Goal: Information Seeking & Learning: Learn about a topic

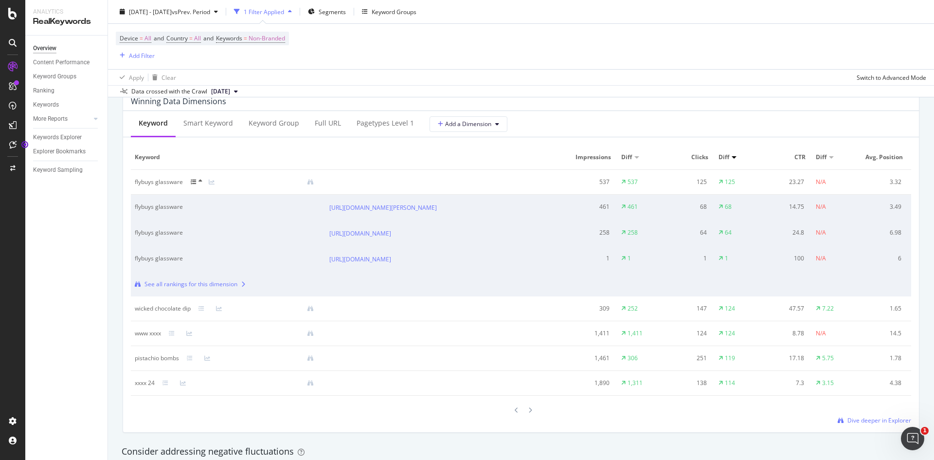
scroll to position [901, 0]
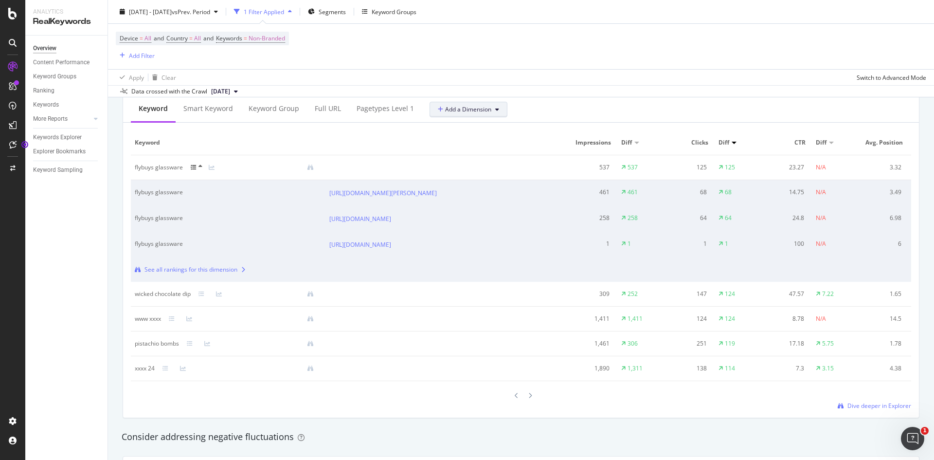
click at [499, 114] on button "Add a Dimension" at bounding box center [469, 110] width 78 height 16
click at [201, 167] on icon at bounding box center [201, 167] width 4 height 6
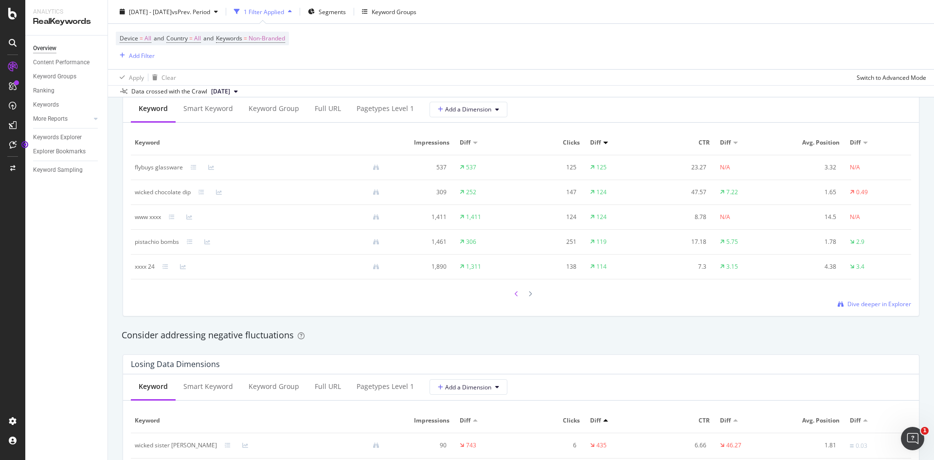
click at [515, 295] on icon at bounding box center [517, 294] width 4 height 6
click at [515, 295] on icon at bounding box center [517, 296] width 4 height 6
click at [515, 295] on icon at bounding box center [517, 294] width 4 height 6
drag, startPoint x: 102, startPoint y: 218, endPoint x: 67, endPoint y: 354, distance: 140.3
click at [66, 354] on div "Overview Content Performance Keyword Groups Ranking Keywords More Reports Count…" at bounding box center [66, 248] width 82 height 424
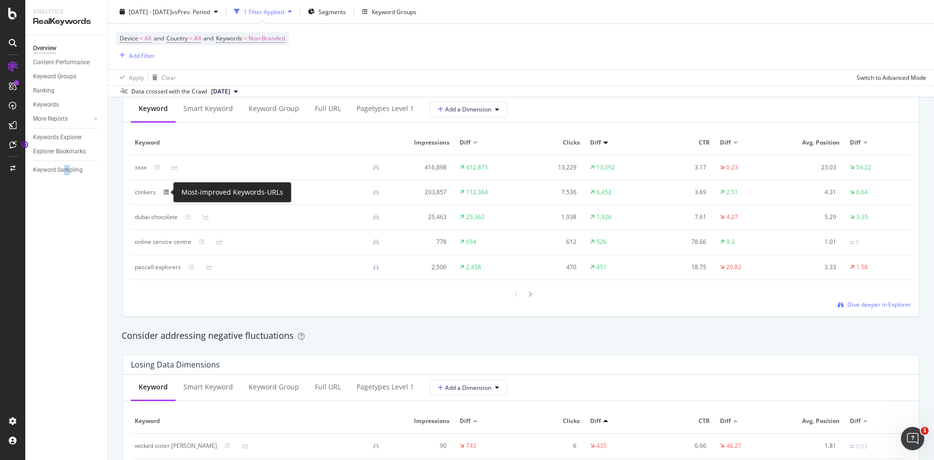
click at [165, 191] on icon at bounding box center [167, 192] width 6 height 6
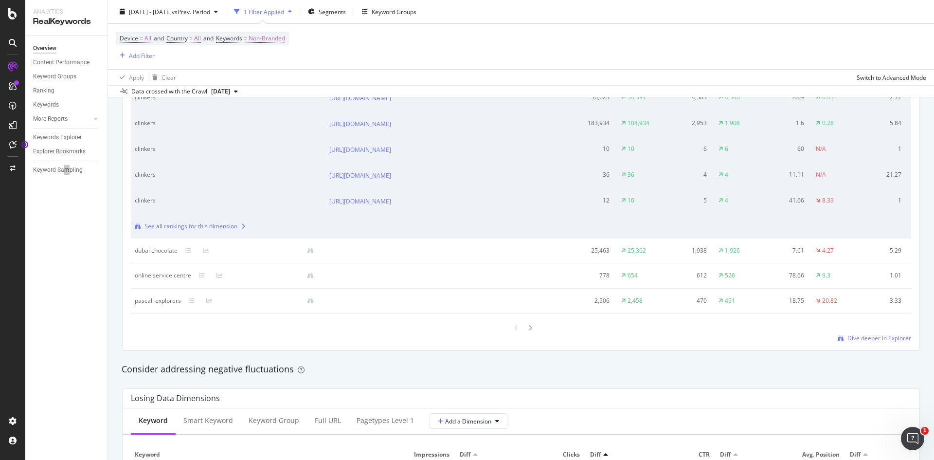
scroll to position [1047, 0]
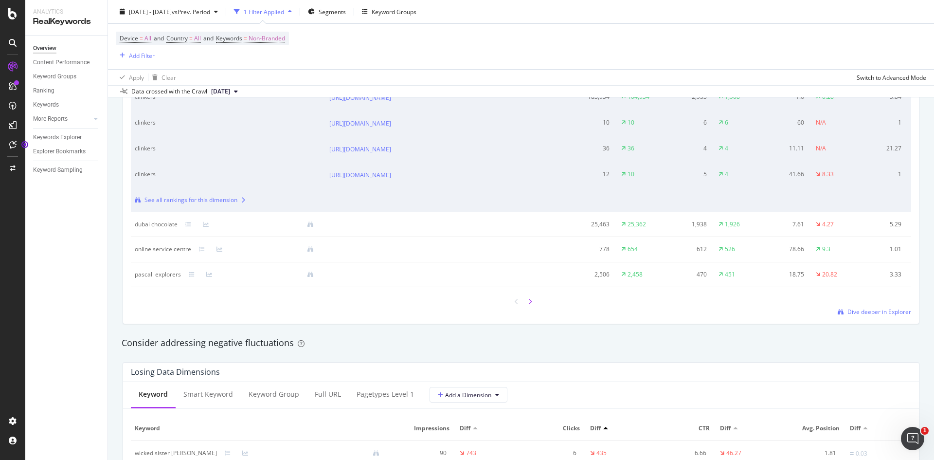
click at [528, 305] on icon at bounding box center [530, 302] width 4 height 6
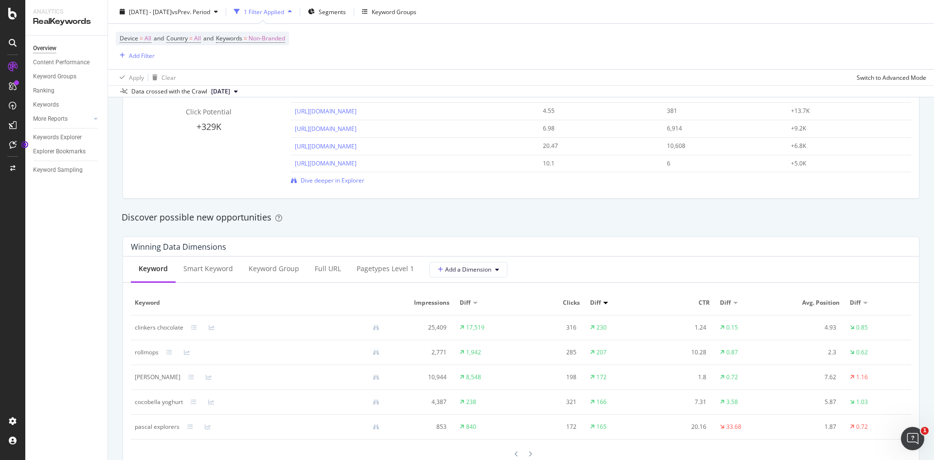
scroll to position [804, 0]
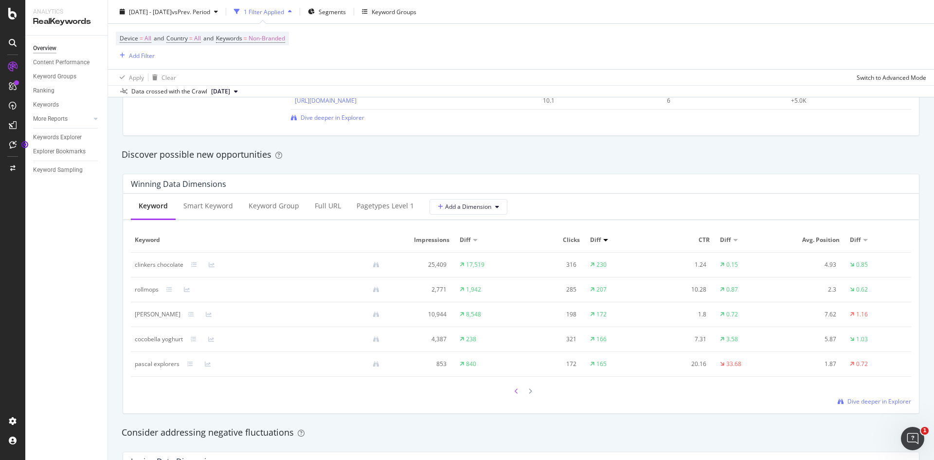
click at [515, 392] on icon at bounding box center [517, 391] width 4 height 6
click at [515, 392] on icon at bounding box center [517, 392] width 4 height 6
click at [165, 287] on icon at bounding box center [167, 290] width 6 height 6
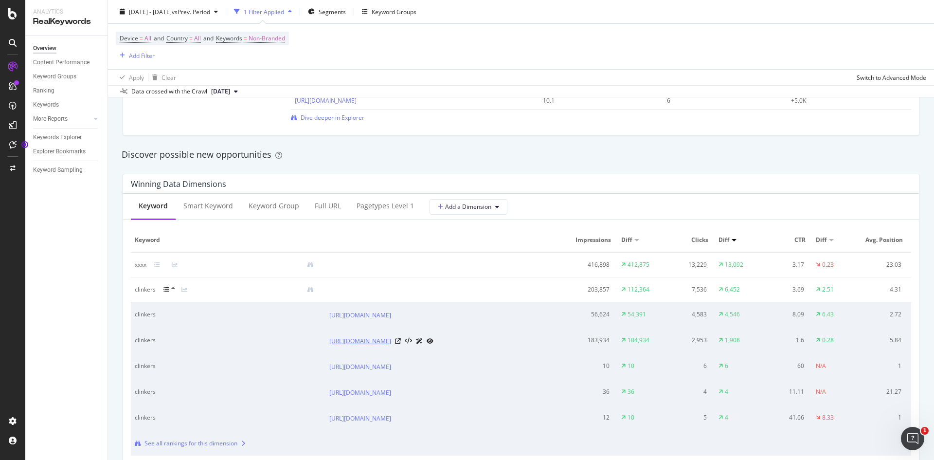
scroll to position [901, 0]
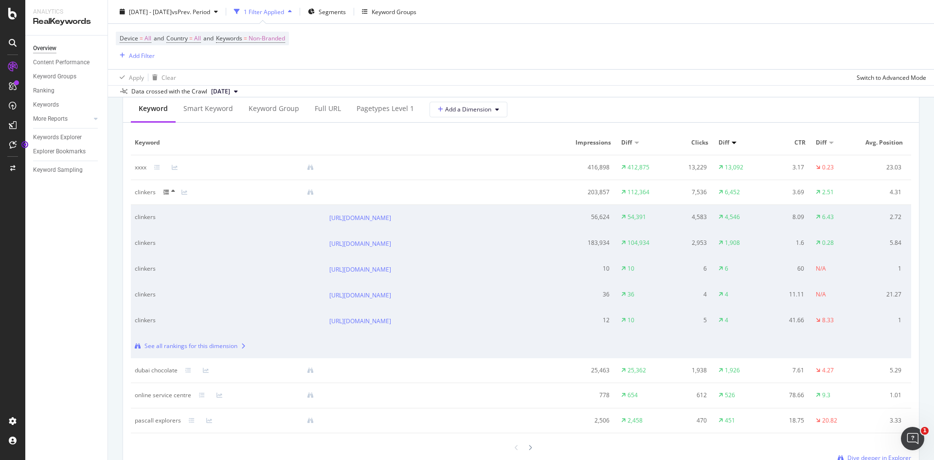
click at [166, 189] on icon at bounding box center [167, 192] width 6 height 6
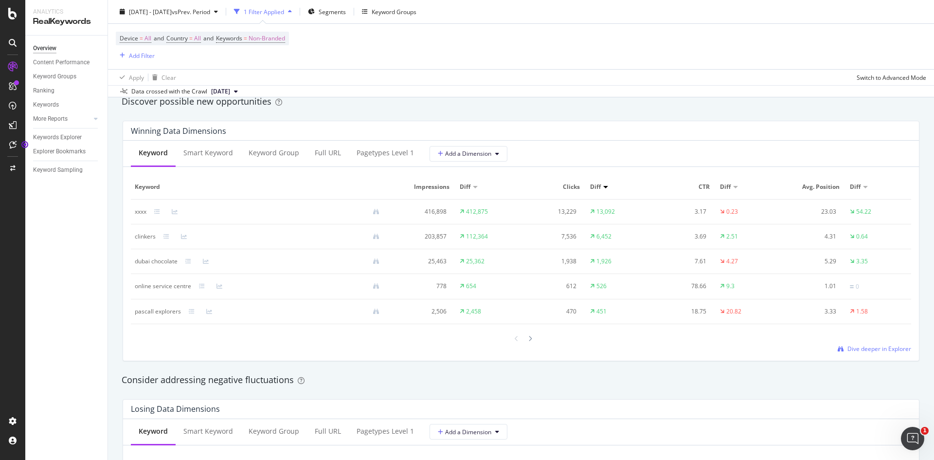
scroll to position [804, 0]
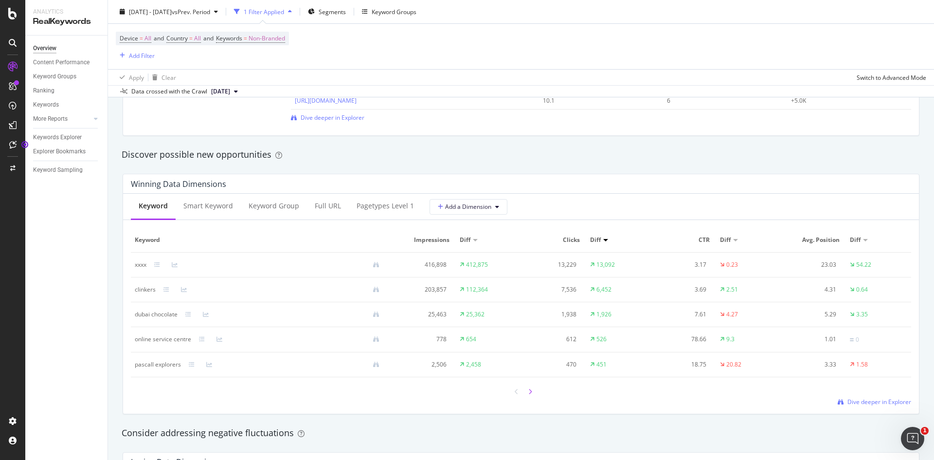
click at [528, 392] on div at bounding box center [530, 391] width 9 height 13
click at [529, 393] on div at bounding box center [530, 390] width 9 height 13
click at [529, 393] on div at bounding box center [530, 392] width 9 height 13
click at [529, 393] on div at bounding box center [530, 390] width 9 height 13
click at [529, 393] on div at bounding box center [530, 391] width 9 height 13
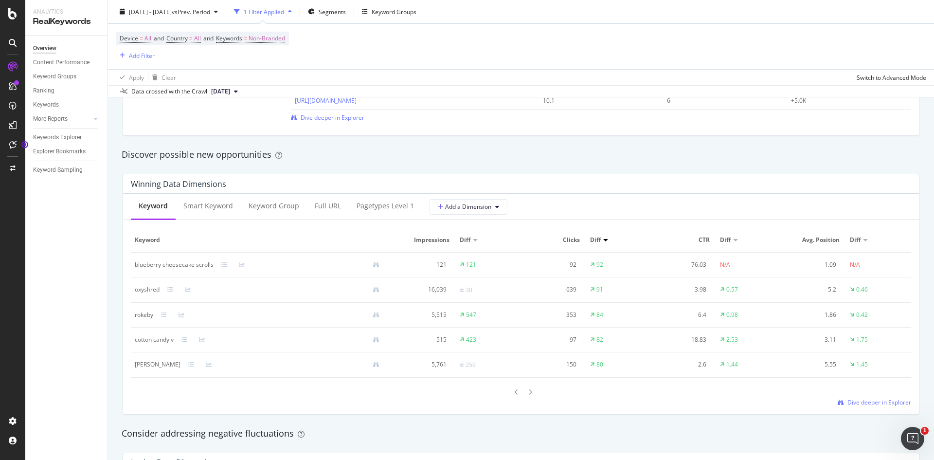
click at [529, 393] on div at bounding box center [530, 391] width 9 height 13
click at [512, 393] on div at bounding box center [516, 390] width 9 height 13
click at [512, 393] on div at bounding box center [516, 391] width 9 height 13
click at [515, 393] on icon at bounding box center [517, 392] width 4 height 6
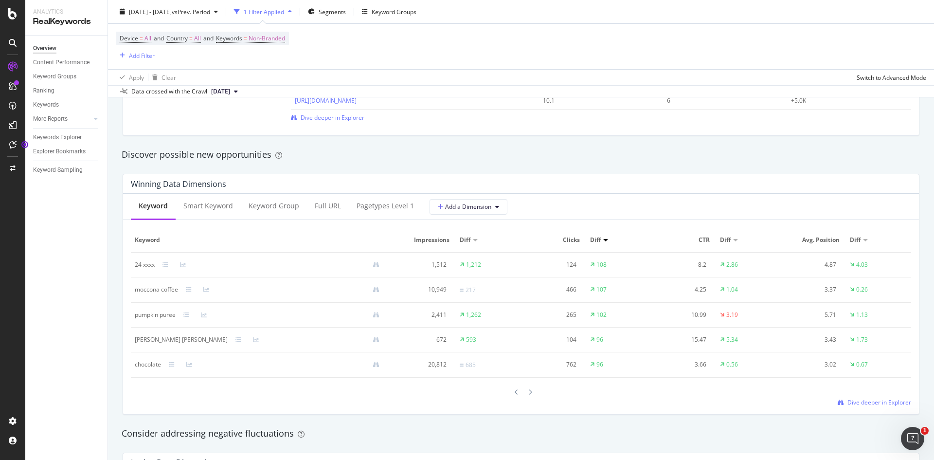
click at [515, 393] on icon at bounding box center [517, 392] width 4 height 6
click at [515, 393] on icon at bounding box center [517, 393] width 4 height 6
click at [515, 393] on icon at bounding box center [517, 391] width 4 height 6
click at [515, 393] on icon at bounding box center [517, 392] width 4 height 6
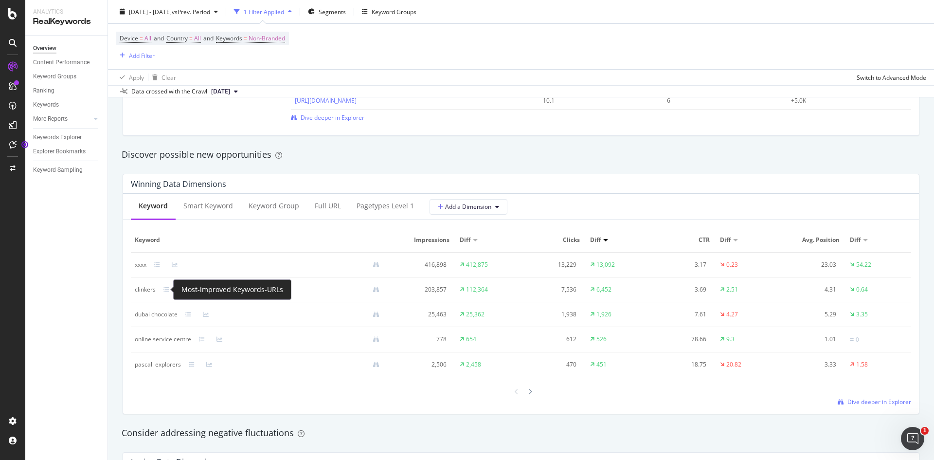
click at [169, 288] on div at bounding box center [173, 290] width 18 height 6
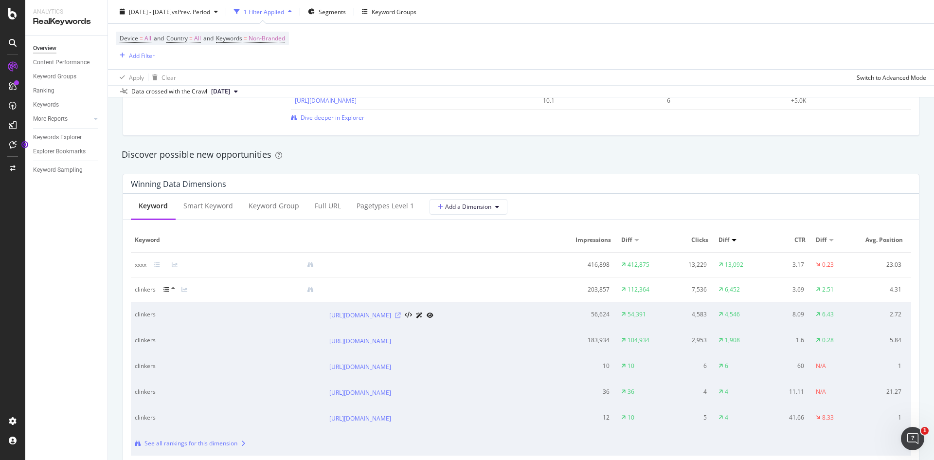
drag, startPoint x: 408, startPoint y: 323, endPoint x: 507, endPoint y: 318, distance: 98.9
click at [401, 318] on icon at bounding box center [398, 315] width 6 height 6
click at [401, 344] on icon at bounding box center [398, 341] width 6 height 6
click at [169, 286] on div at bounding box center [173, 290] width 18 height 8
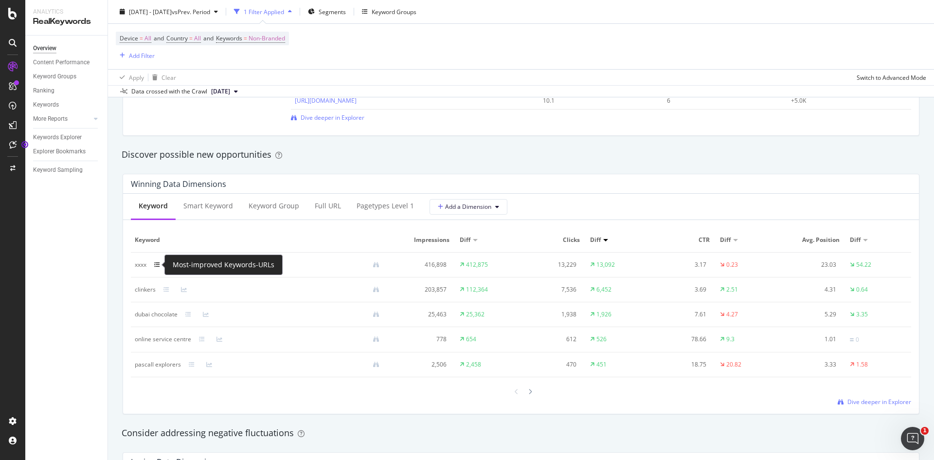
click at [159, 263] on icon at bounding box center [157, 265] width 6 height 6
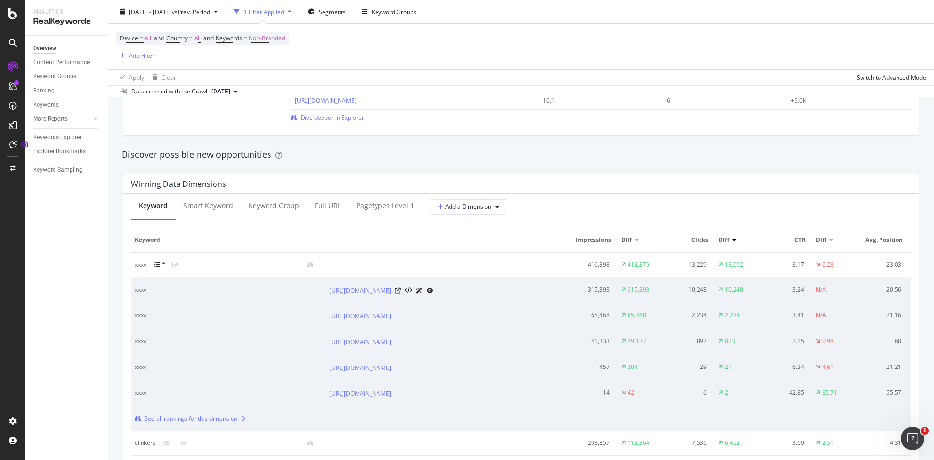
click at [501, 295] on div "https://www.coles.com.au/product/xxxx-ginger-beer-can-330ml-24-pack-1282790" at bounding box center [435, 290] width 212 height 10
click at [401, 293] on icon at bounding box center [398, 291] width 6 height 6
drag, startPoint x: 147, startPoint y: 266, endPoint x: 132, endPoint y: 263, distance: 15.8
click at [132, 263] on td "xxxx" at bounding box center [228, 265] width 195 height 25
copy div "xxxx"
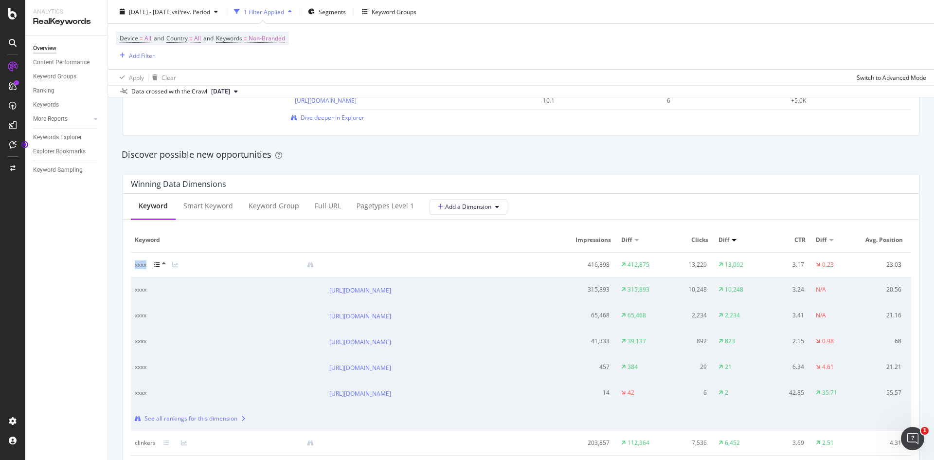
click at [164, 265] on icon at bounding box center [164, 264] width 4 height 6
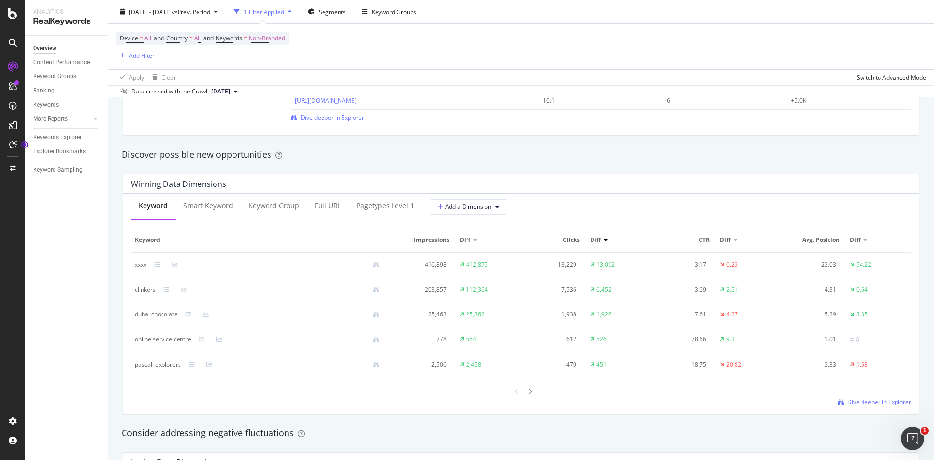
scroll to position [853, 0]
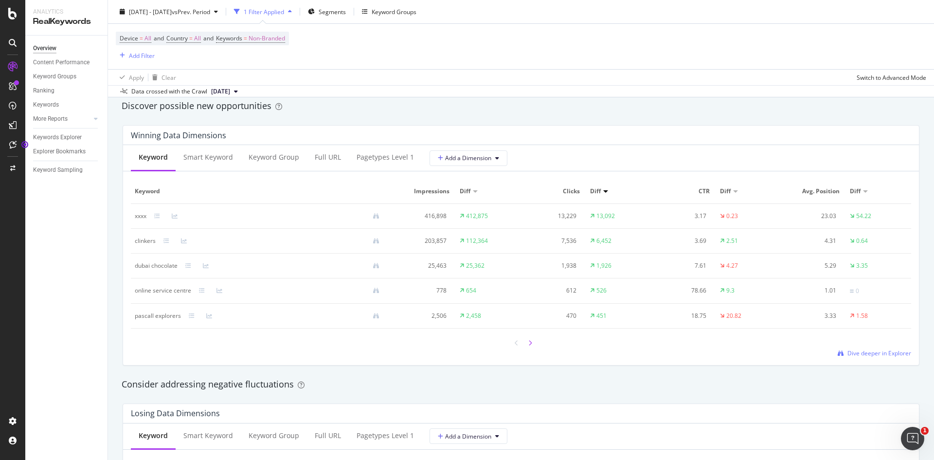
click at [528, 342] on icon at bounding box center [530, 343] width 4 height 6
click at [528, 342] on icon at bounding box center [530, 345] width 4 height 6
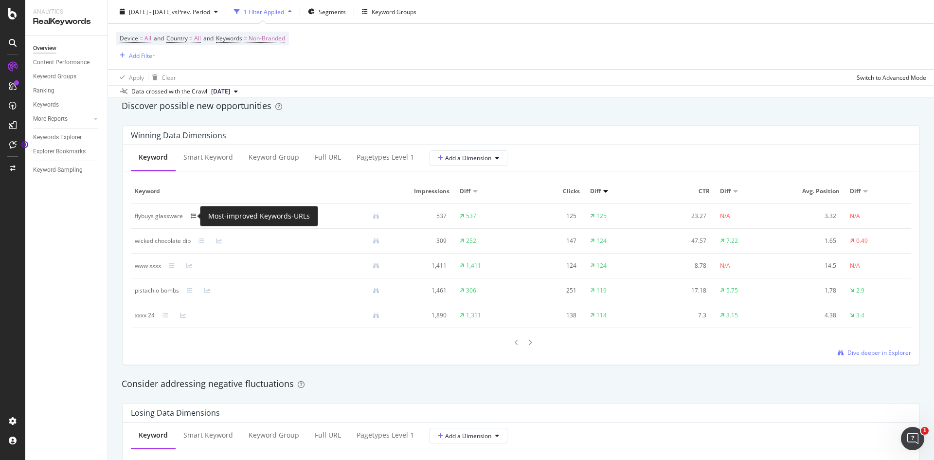
click at [195, 215] on icon at bounding box center [194, 216] width 6 height 6
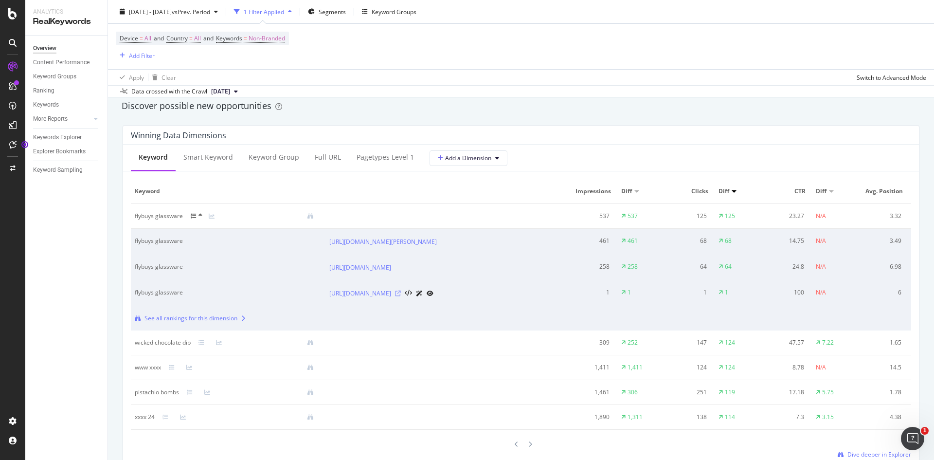
click at [401, 296] on icon at bounding box center [398, 294] width 6 height 6
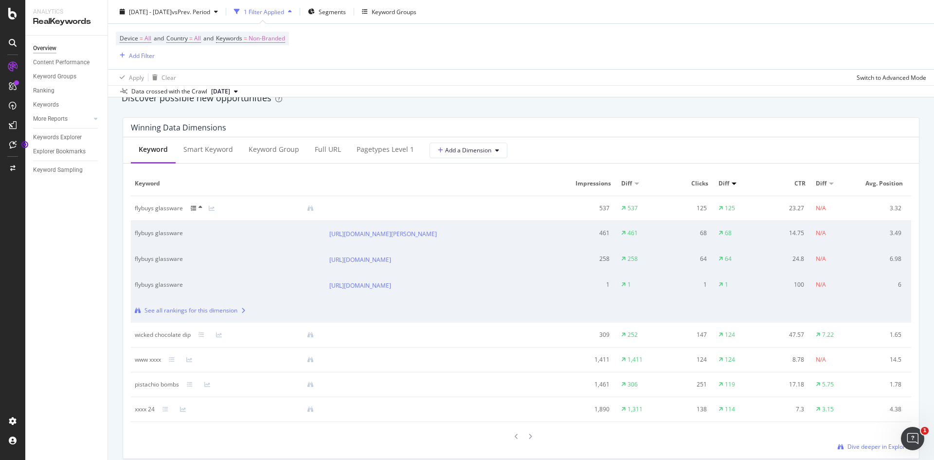
scroll to position [876, 0]
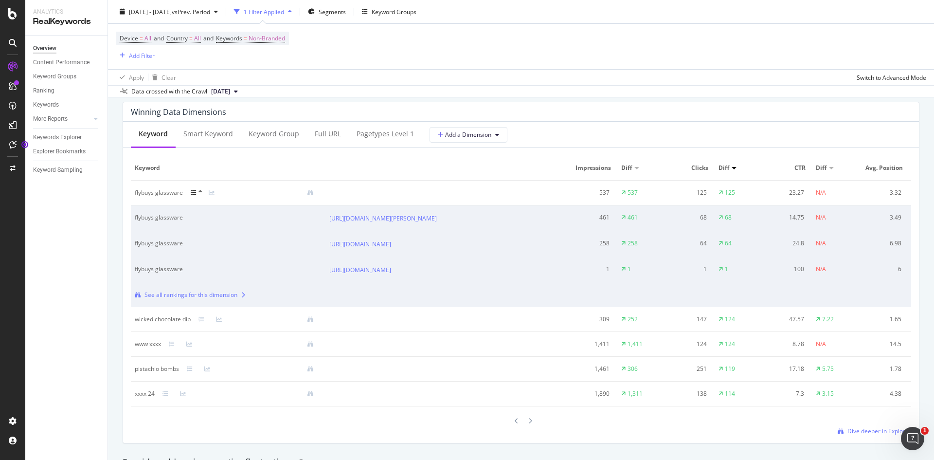
click at [196, 194] on icon at bounding box center [194, 193] width 6 height 6
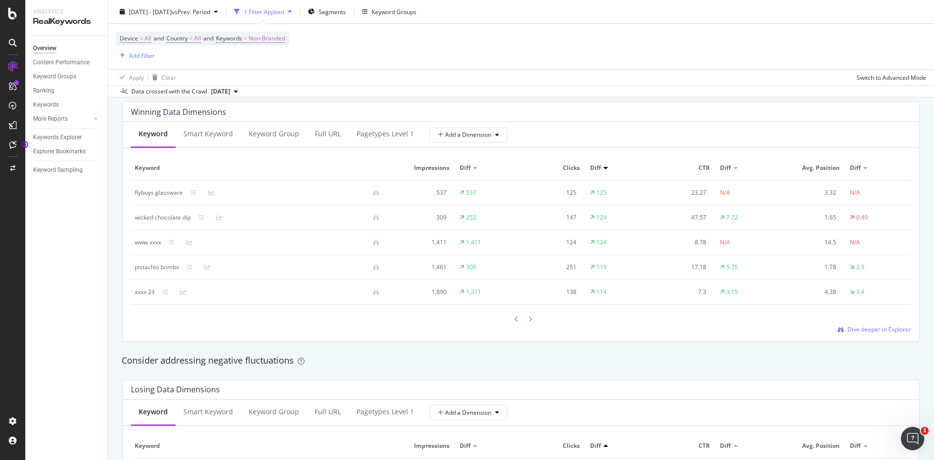
click at [517, 317] on div at bounding box center [516, 318] width 9 height 13
click at [515, 320] on div at bounding box center [516, 320] width 9 height 13
click at [515, 320] on div at bounding box center [516, 318] width 9 height 13
click at [515, 320] on div at bounding box center [516, 319] width 9 height 13
click at [528, 321] on icon at bounding box center [530, 320] width 4 height 6
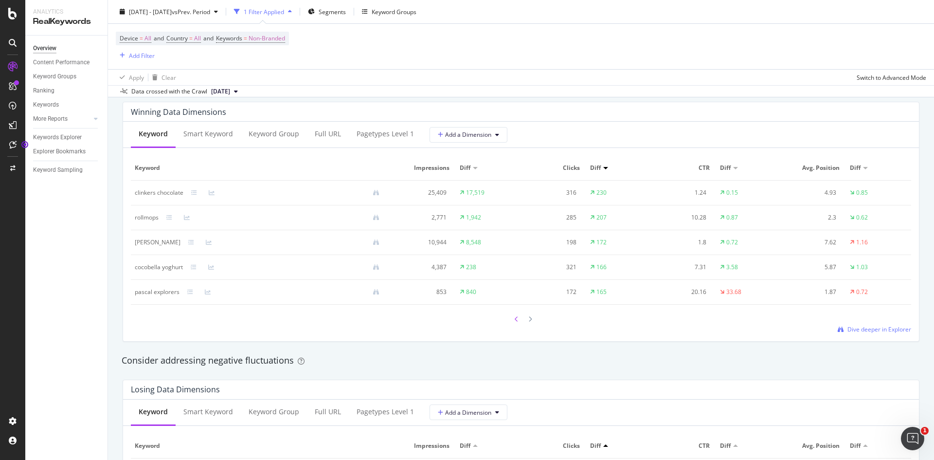
click at [515, 319] on icon at bounding box center [517, 319] width 4 height 6
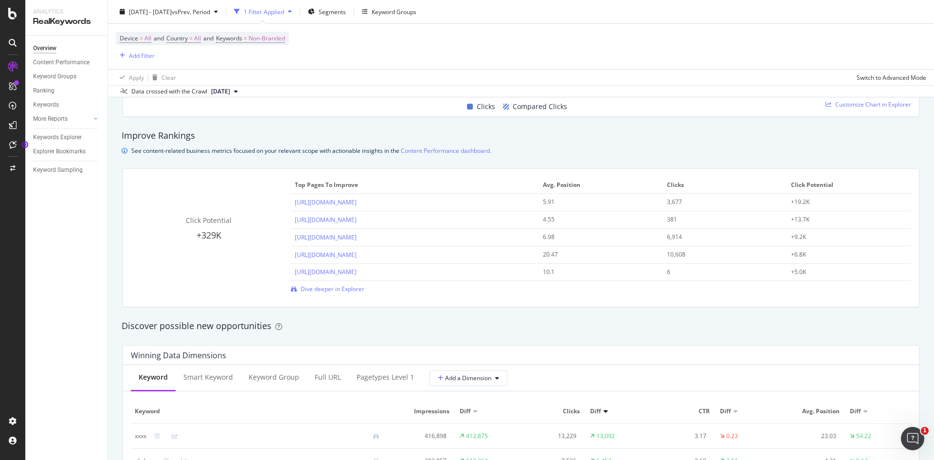
scroll to position [827, 0]
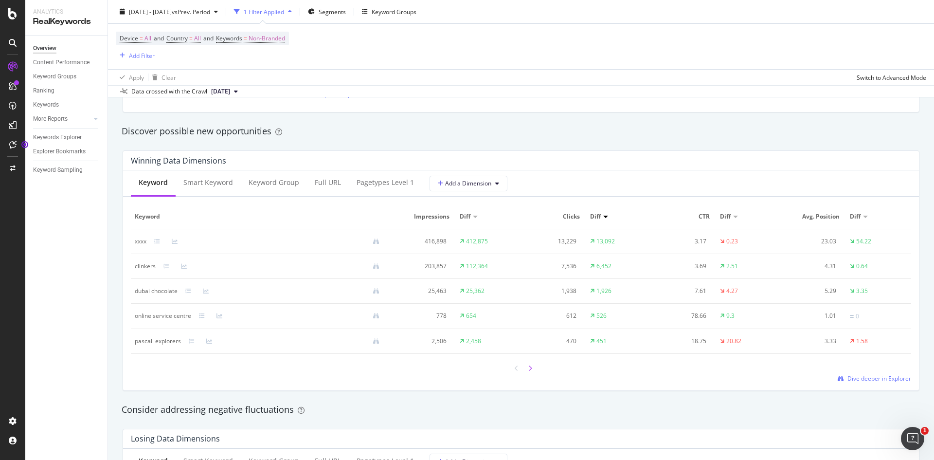
click at [528, 367] on icon at bounding box center [530, 368] width 4 height 6
click at [528, 366] on icon at bounding box center [530, 368] width 4 height 6
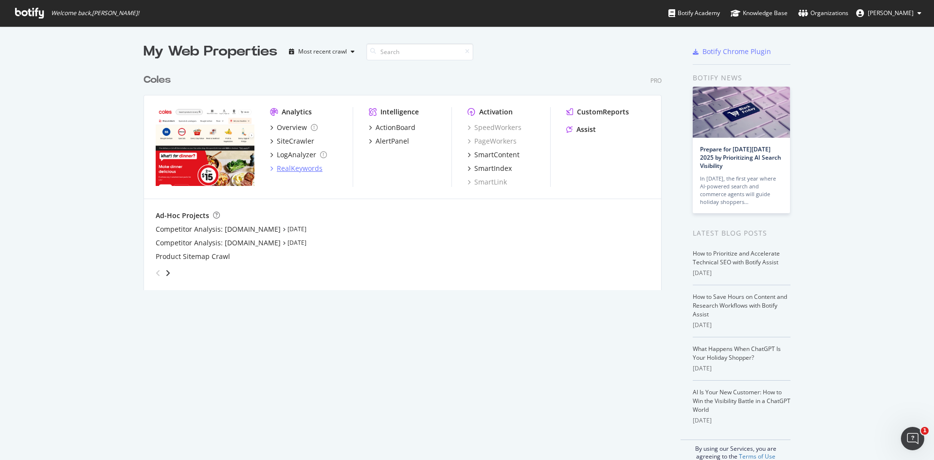
click at [300, 168] on div "RealKeywords" at bounding box center [300, 169] width 46 height 10
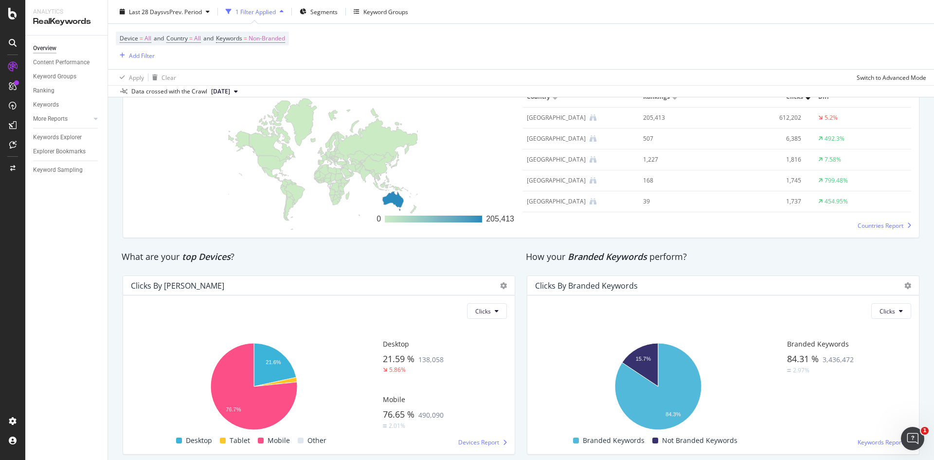
scroll to position [1512, 0]
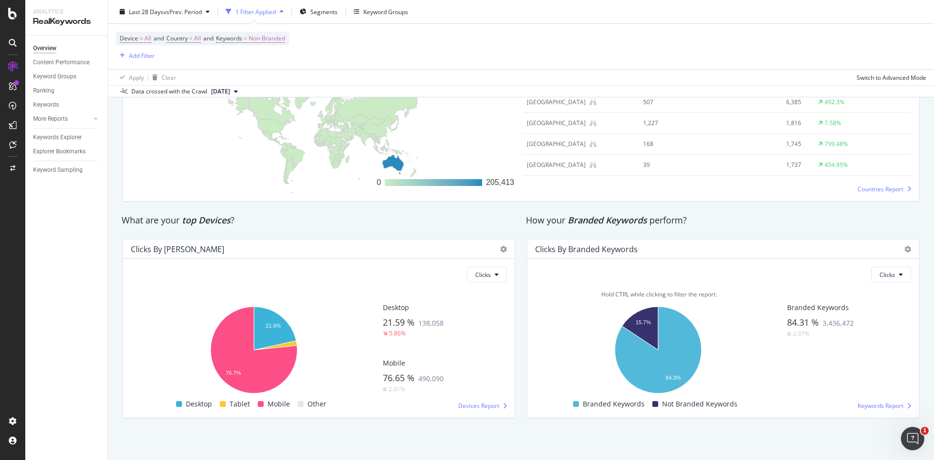
click at [585, 405] on span "Branded Keywords" at bounding box center [614, 404] width 62 height 12
click at [670, 373] on icon "A chart." at bounding box center [658, 350] width 87 height 87
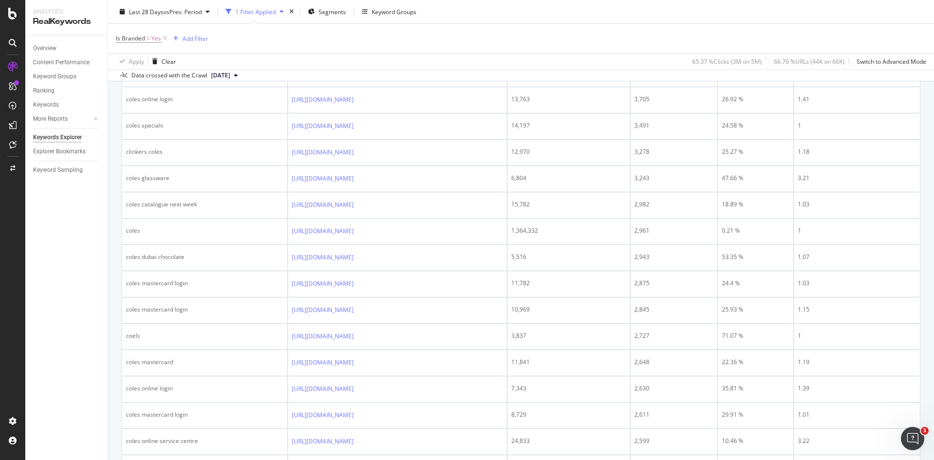
scroll to position [1204, 0]
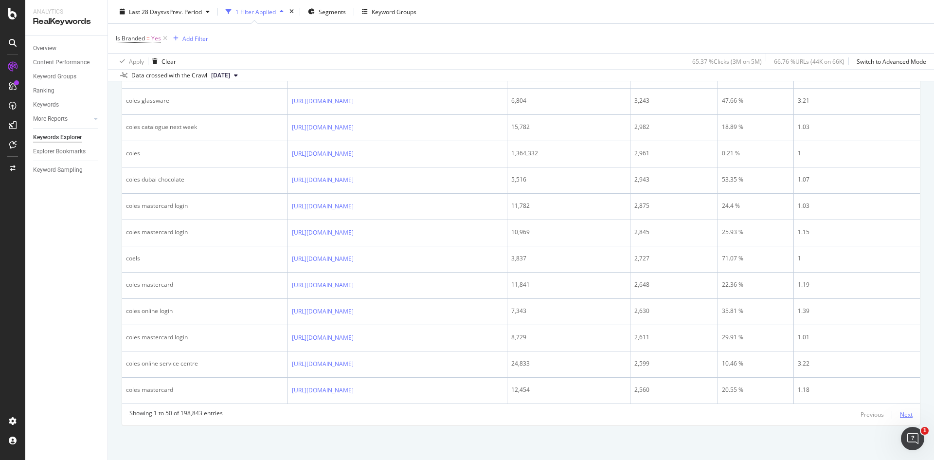
click at [900, 417] on div "Next" at bounding box center [906, 414] width 13 height 8
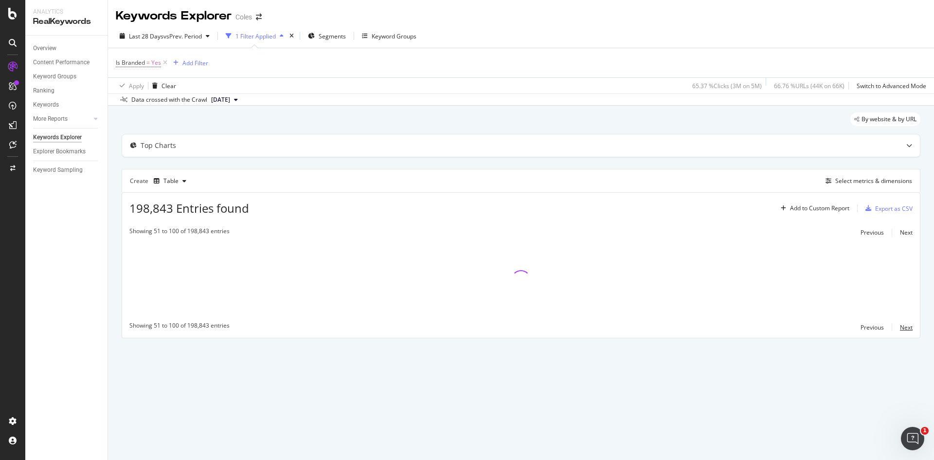
scroll to position [0, 0]
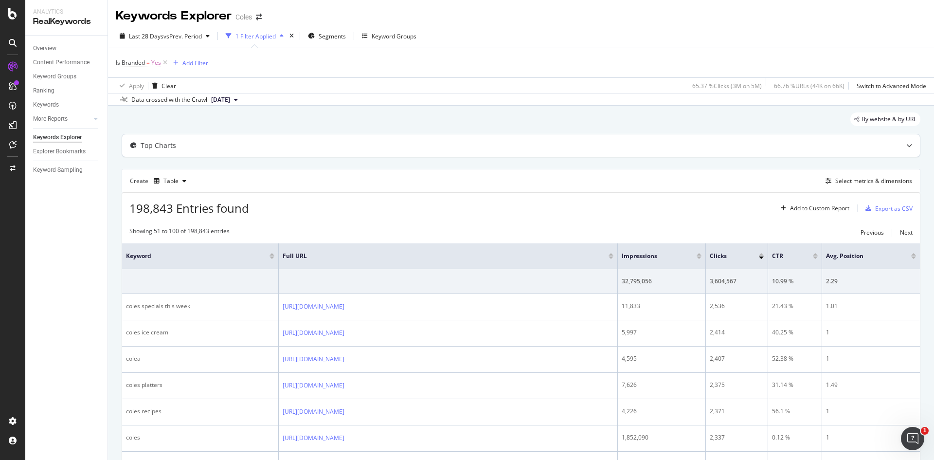
click at [907, 145] on icon at bounding box center [910, 146] width 6 height 6
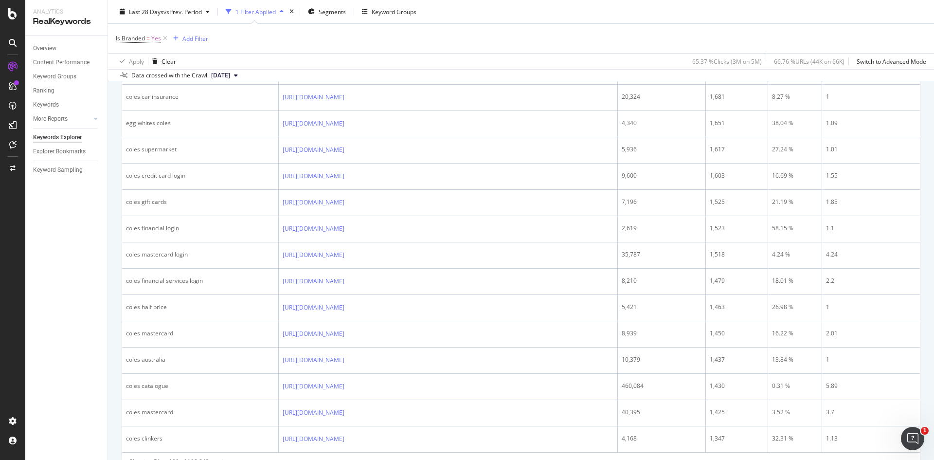
scroll to position [1384, 0]
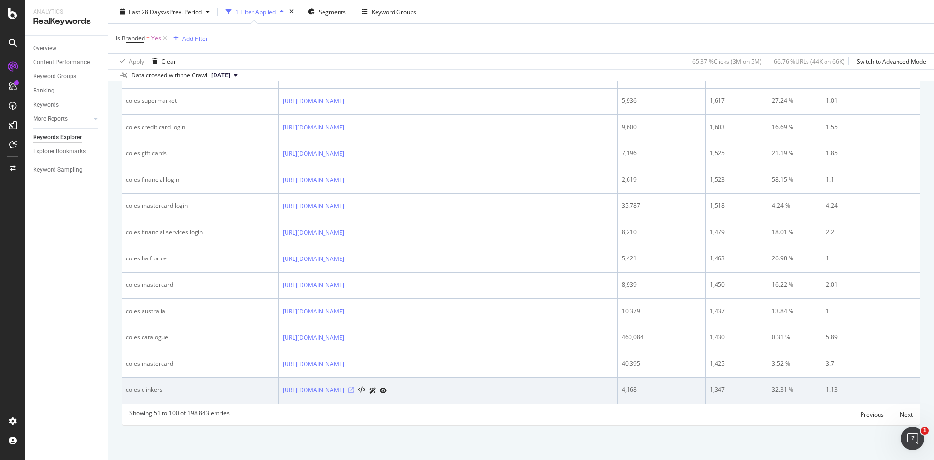
click at [354, 391] on icon at bounding box center [351, 390] width 6 height 6
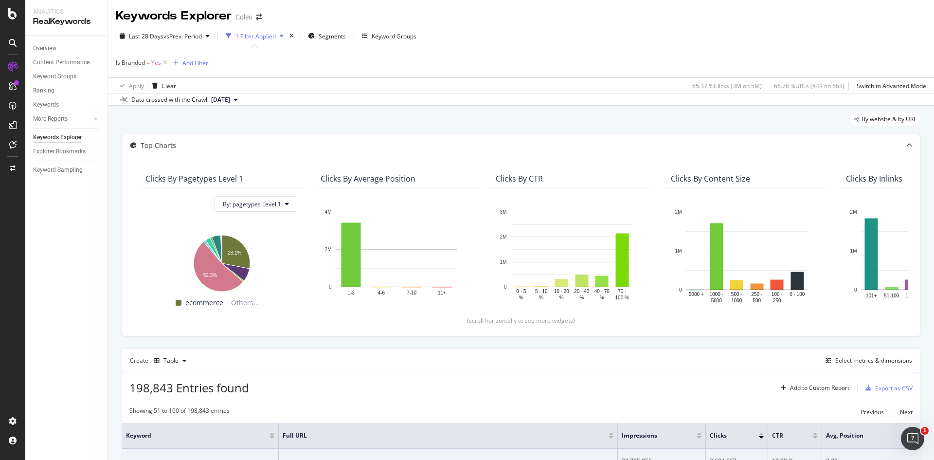
scroll to position [195, 0]
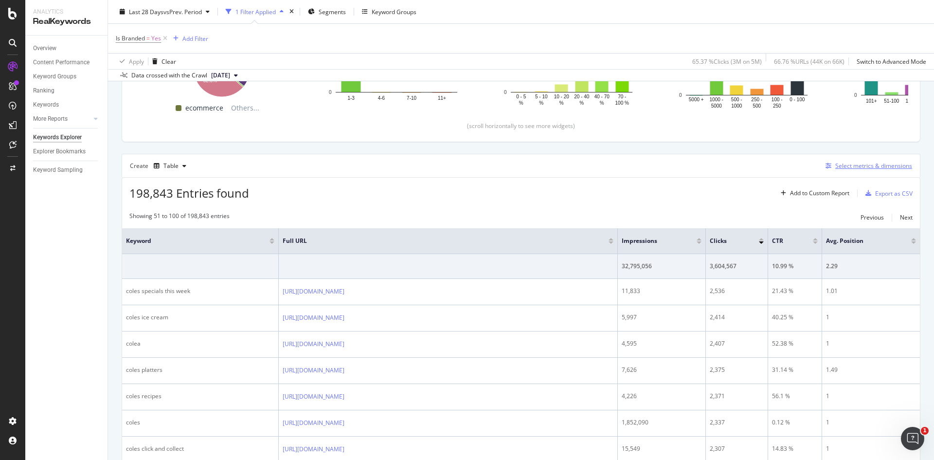
click at [842, 168] on div "Select metrics & dimensions" at bounding box center [874, 166] width 77 height 8
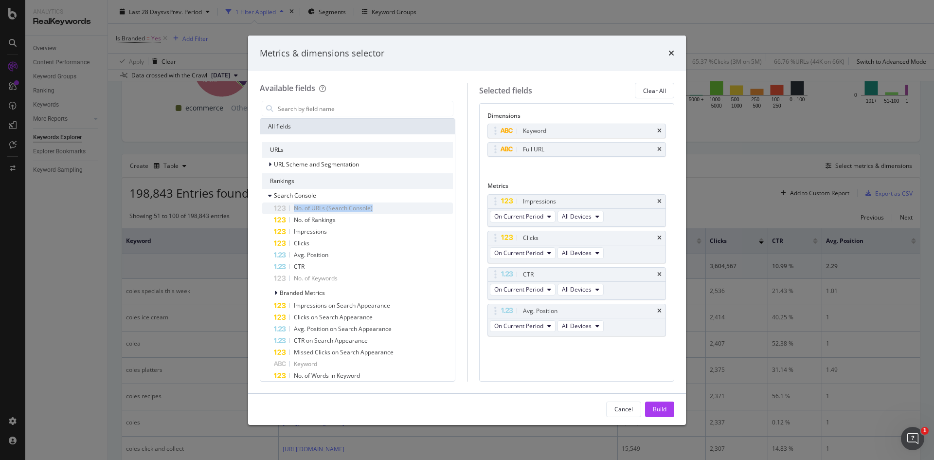
drag, startPoint x: 293, startPoint y: 219, endPoint x: 284, endPoint y: 204, distance: 18.4
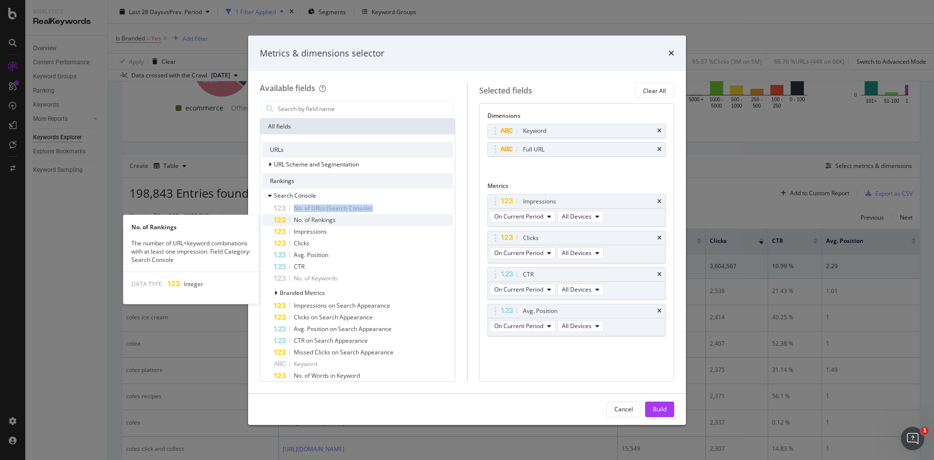
click at [292, 219] on div "No. of Rankings" at bounding box center [363, 220] width 179 height 12
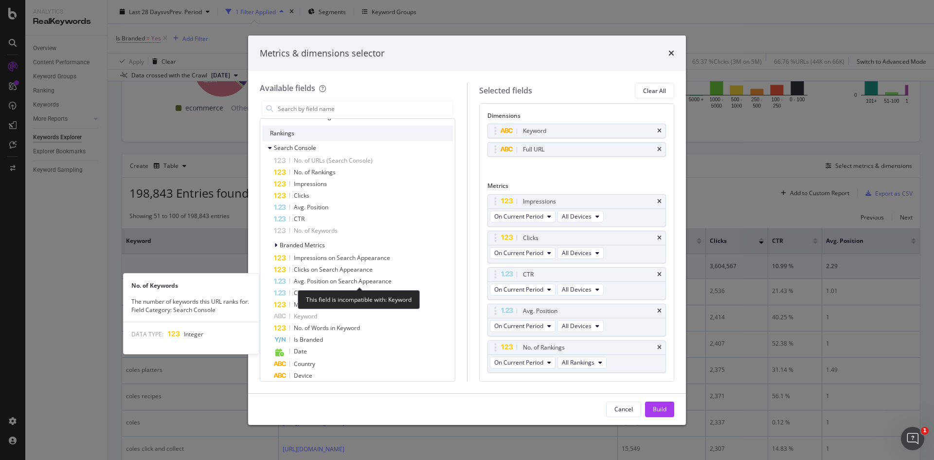
scroll to position [0, 0]
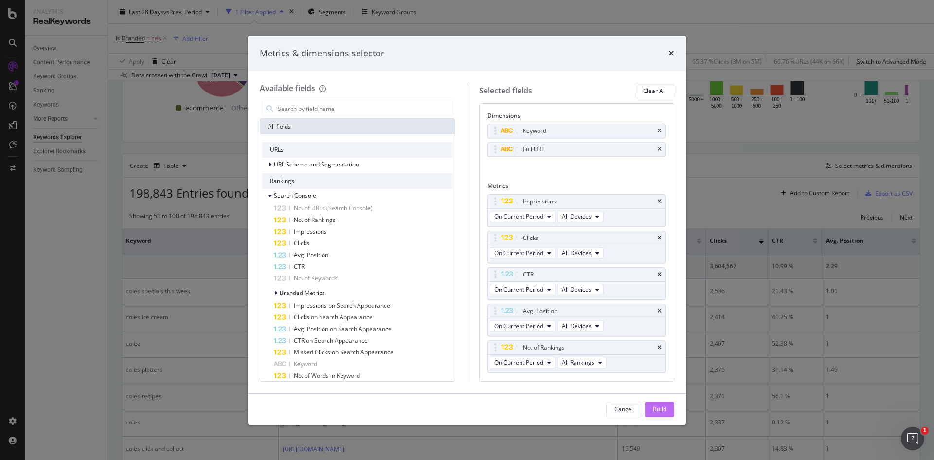
click at [665, 406] on div "Build" at bounding box center [660, 409] width 14 height 8
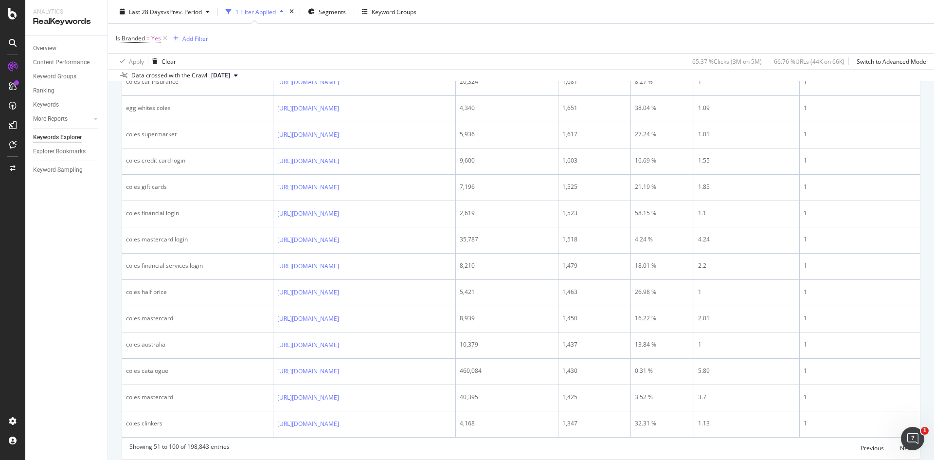
scroll to position [1393, 0]
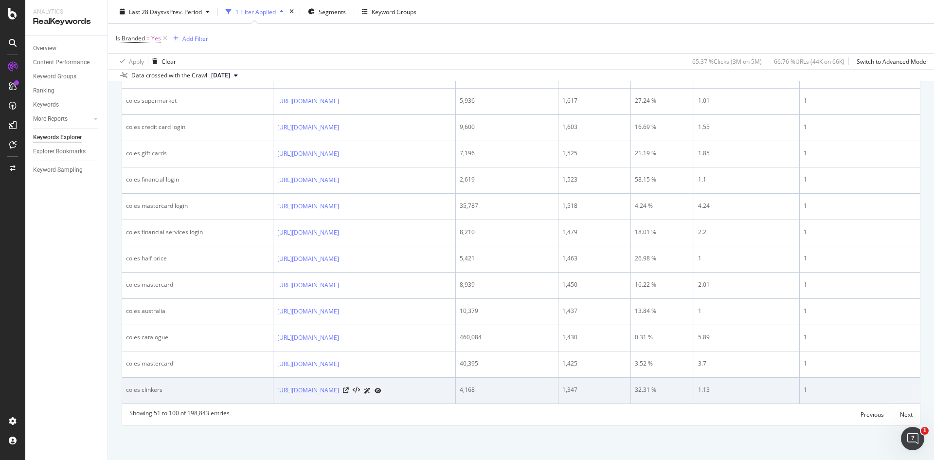
drag, startPoint x: 206, startPoint y: 393, endPoint x: 211, endPoint y: 384, distance: 9.6
click at [211, 384] on td "coles clinkers" at bounding box center [197, 391] width 151 height 26
click at [139, 386] on td "coles clinkers" at bounding box center [197, 391] width 151 height 26
click at [140, 385] on div "coles clinkers" at bounding box center [197, 389] width 143 height 9
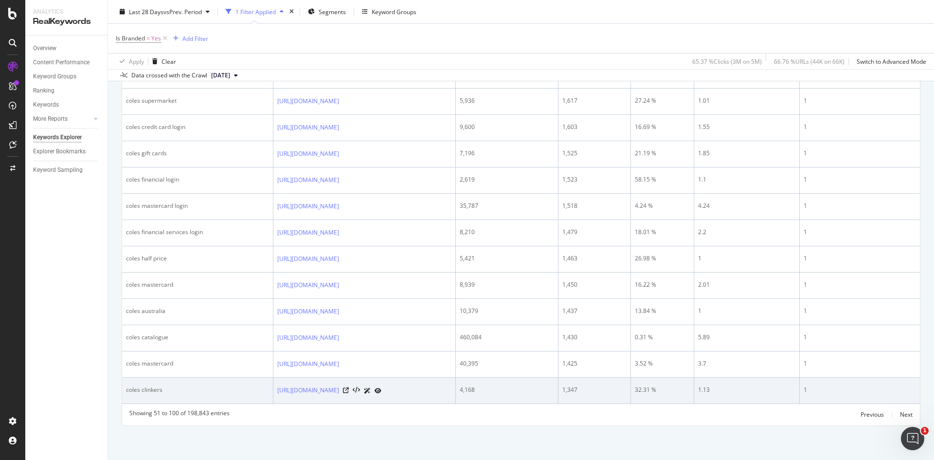
drag, startPoint x: 576, startPoint y: 380, endPoint x: 587, endPoint y: 383, distance: 12.0
click at [554, 385] on div "4,168" at bounding box center [507, 389] width 94 height 9
click at [382, 388] on icon at bounding box center [378, 391] width 7 height 6
click at [371, 388] on icon at bounding box center [367, 391] width 7 height 6
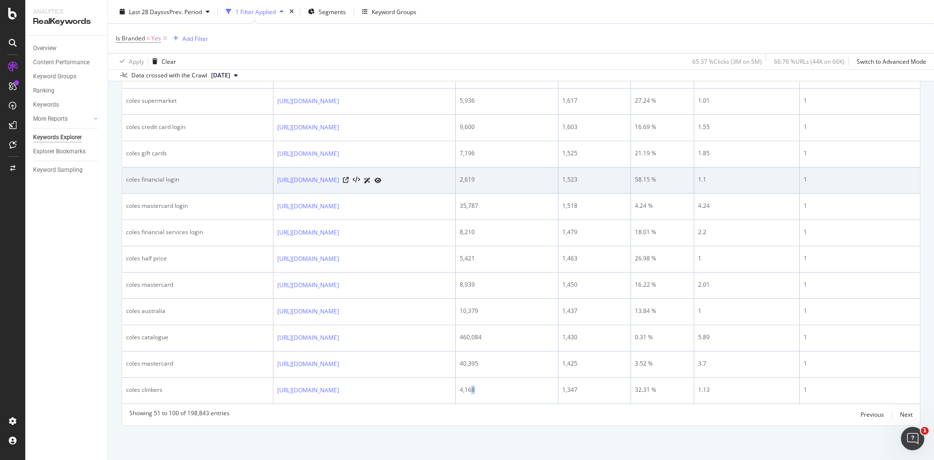
scroll to position [1052, 0]
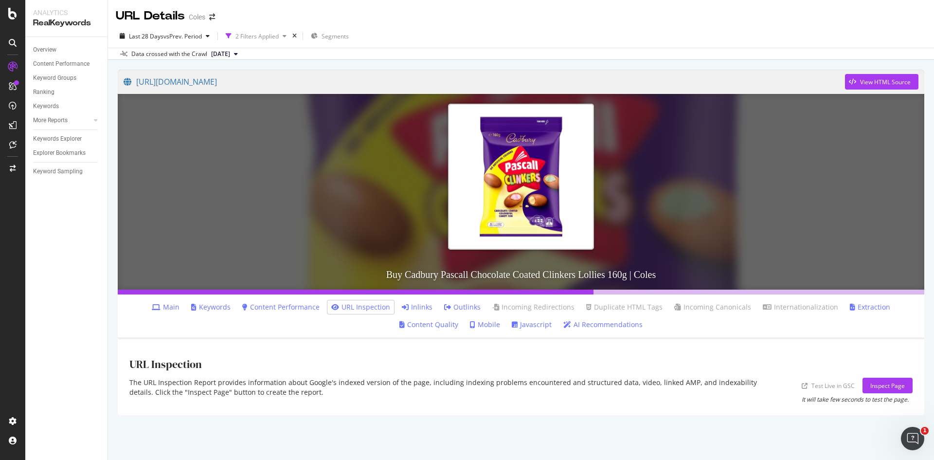
click at [192, 305] on link "Keywords" at bounding box center [210, 307] width 39 height 10
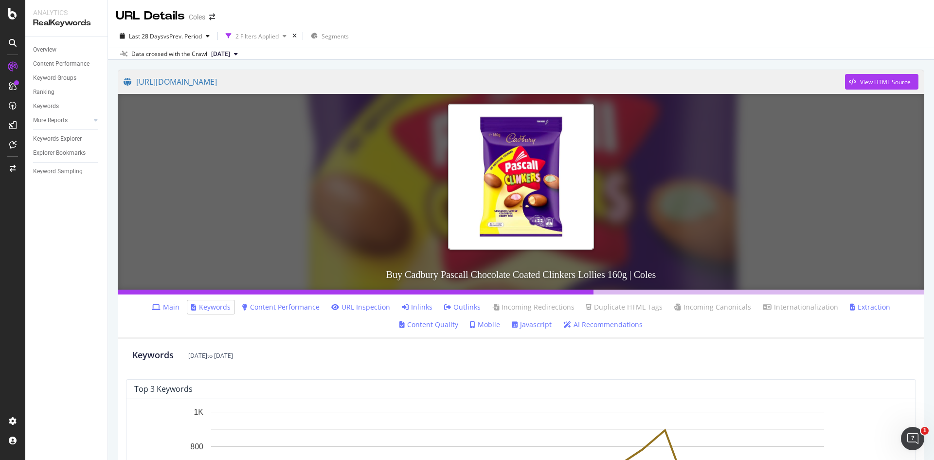
click at [289, 307] on link "Content Performance" at bounding box center [280, 307] width 77 height 10
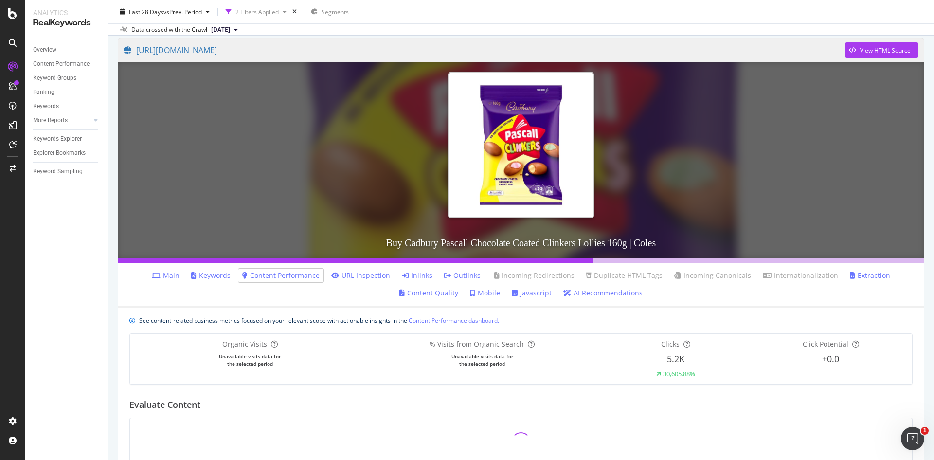
scroll to position [49, 0]
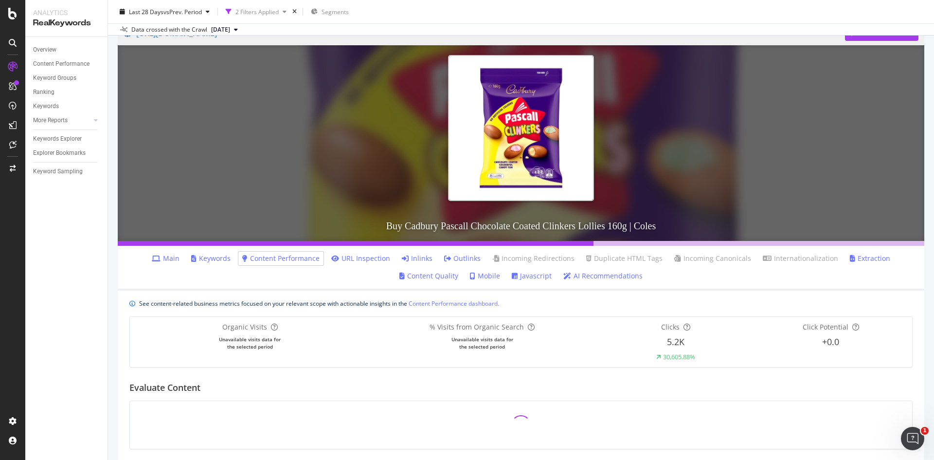
click at [254, 350] on div "Organic Visits Unavailable visits data for the selected period" at bounding box center [250, 341] width 233 height 39
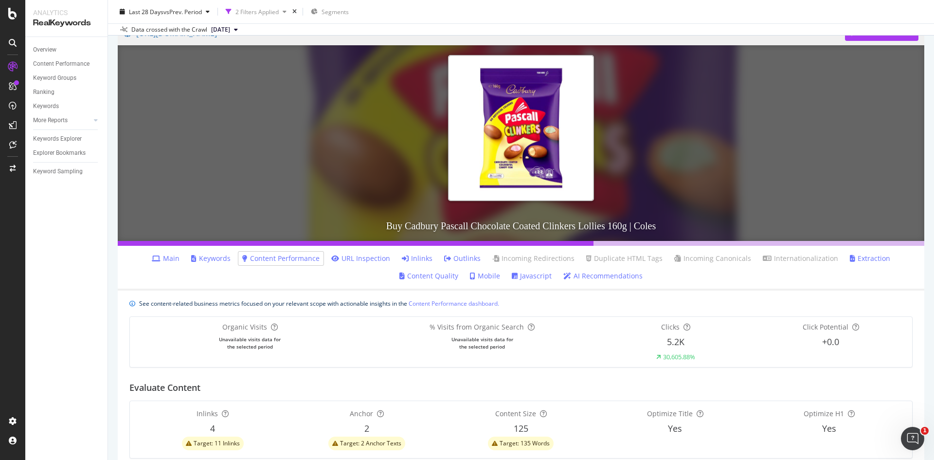
click at [263, 350] on div "Organic Visits Unavailable visits data for the selected period" at bounding box center [250, 341] width 233 height 39
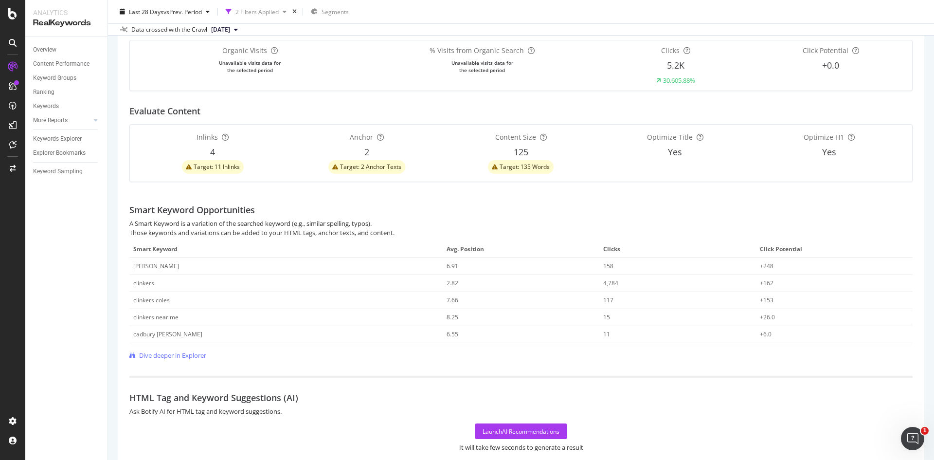
scroll to position [343, 0]
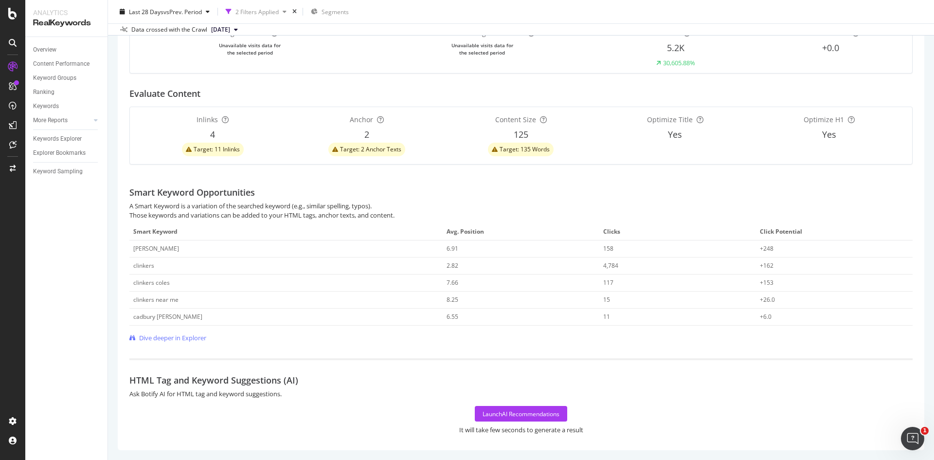
drag, startPoint x: 391, startPoint y: 343, endPoint x: 381, endPoint y: 350, distance: 12.2
click at [378, 346] on div "See content-related business metrics focused on your relevant scope with action…" at bounding box center [521, 223] width 807 height 453
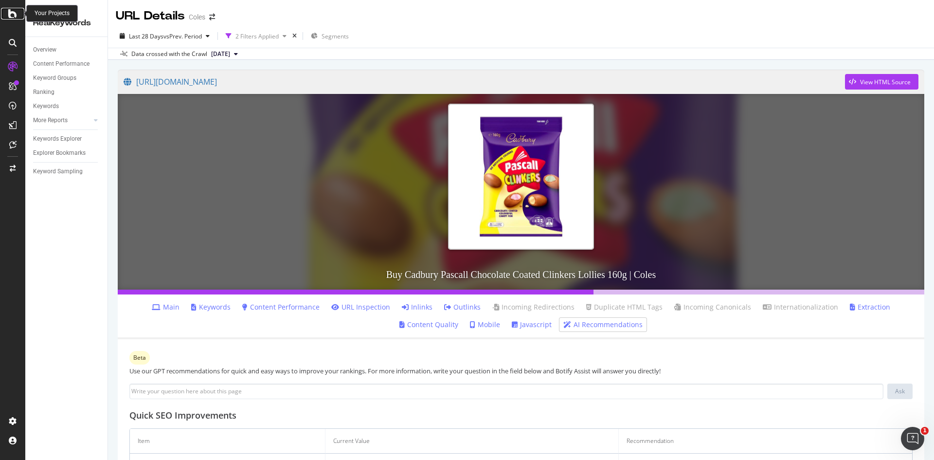
click at [18, 10] on div at bounding box center [12, 14] width 23 height 12
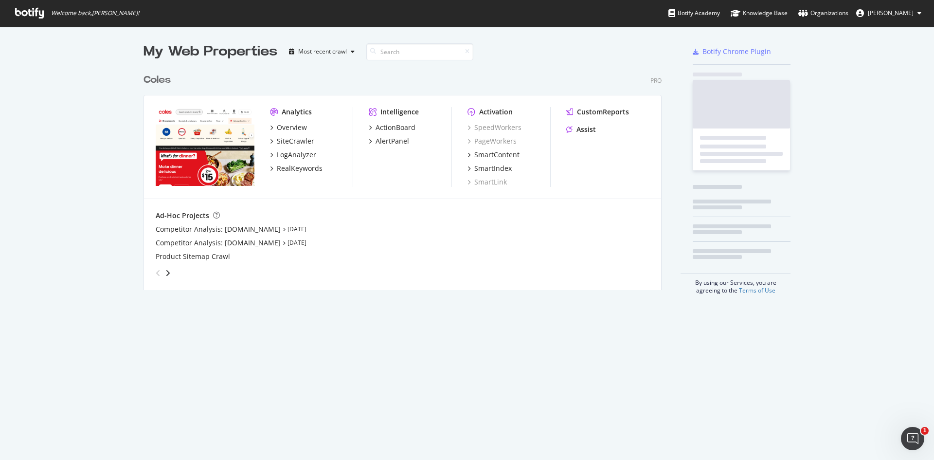
scroll to position [453, 920]
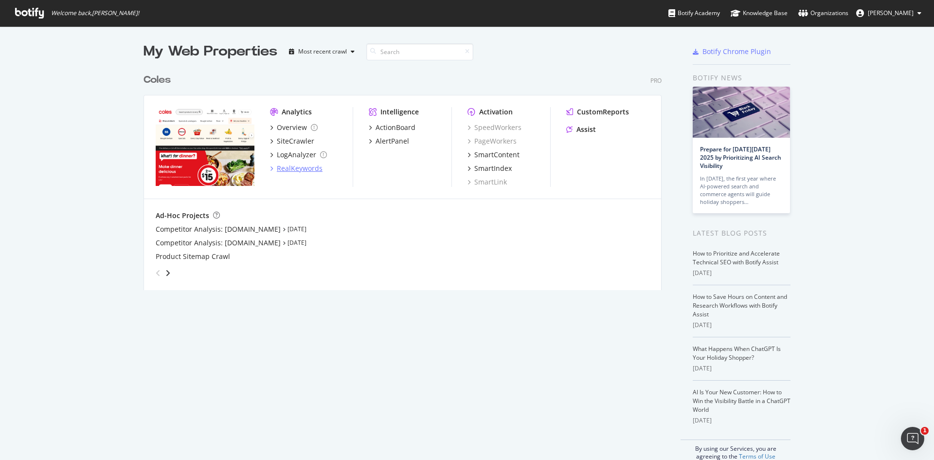
click at [304, 171] on div "RealKeywords" at bounding box center [300, 169] width 46 height 10
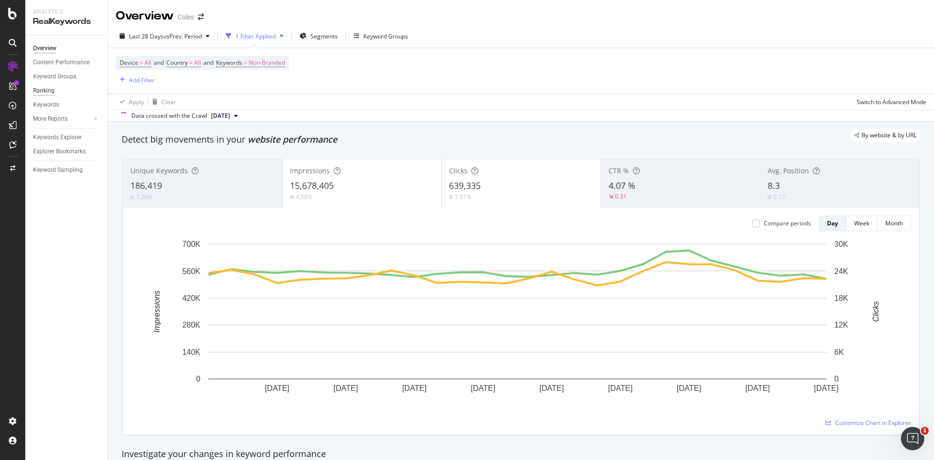
click at [39, 86] on div "Ranking" at bounding box center [43, 91] width 21 height 10
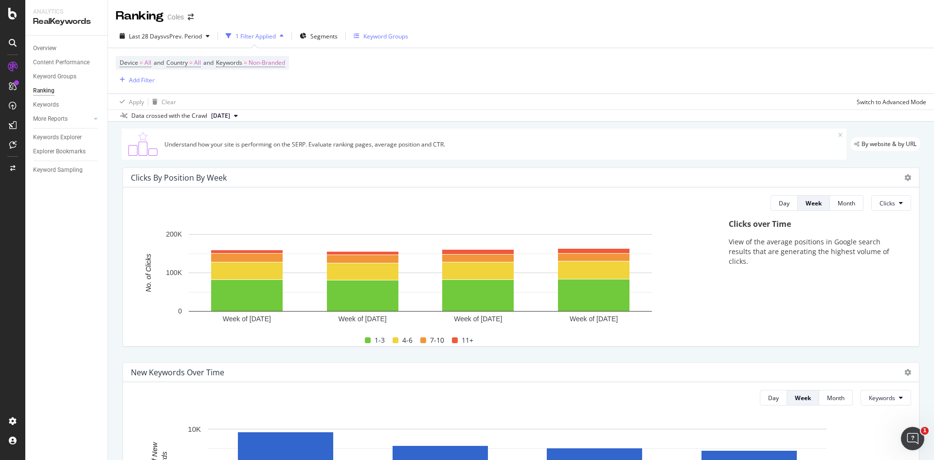
click at [363, 36] on div "Keyword Groups" at bounding box center [381, 36] width 55 height 8
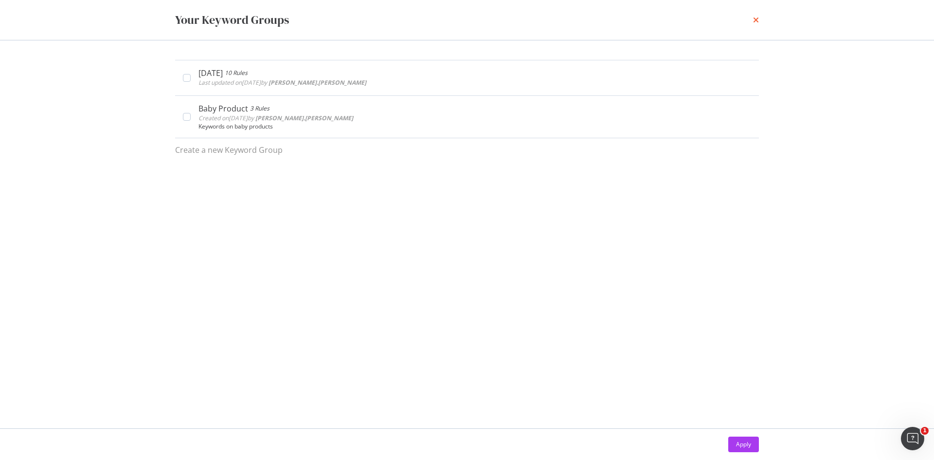
click at [758, 19] on icon "times" at bounding box center [756, 20] width 6 height 8
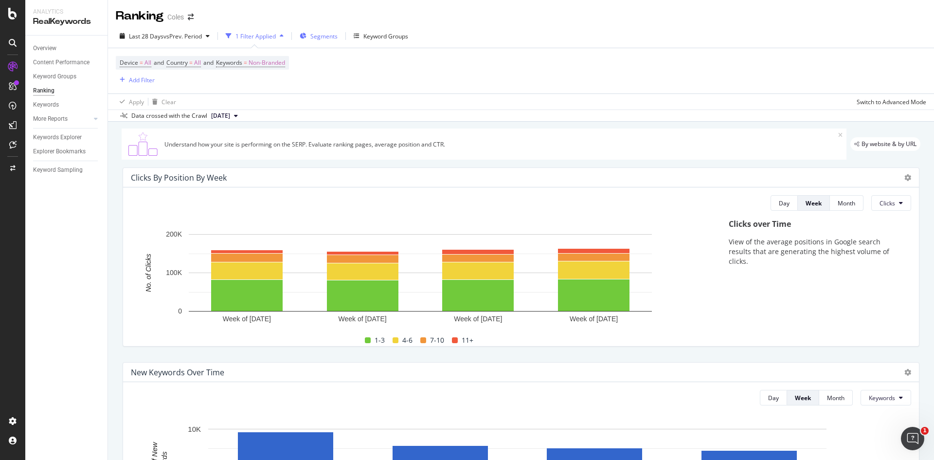
click at [338, 36] on span "Segments" at bounding box center [323, 36] width 27 height 8
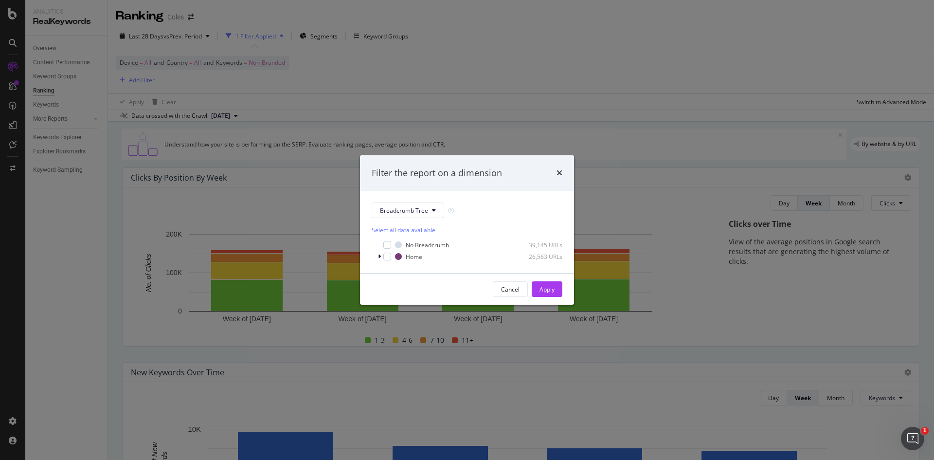
click at [563, 171] on div "Filter the report on a dimension" at bounding box center [467, 173] width 214 height 36
click at [562, 170] on icon "times" at bounding box center [560, 173] width 6 height 8
